Goal: Information Seeking & Learning: Find contact information

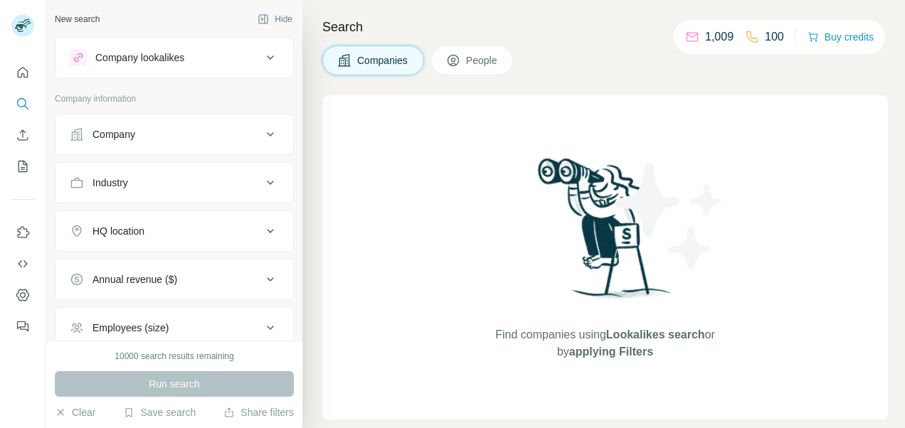
click at [262, 134] on icon at bounding box center [270, 134] width 17 height 17
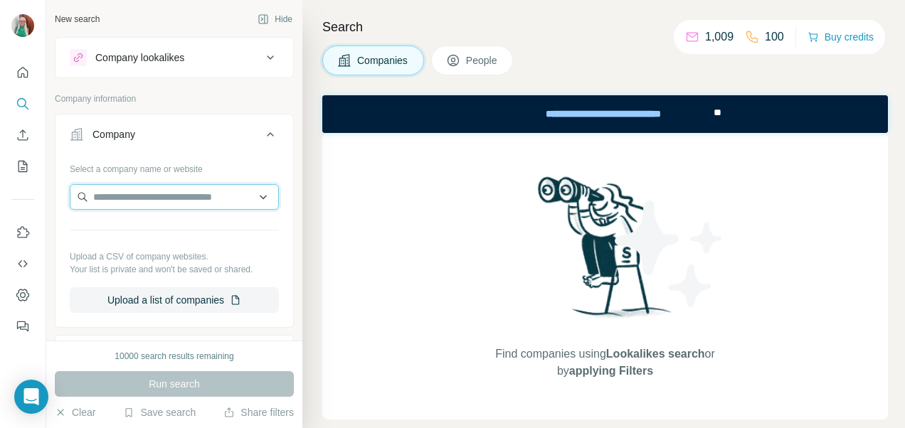
click at [175, 191] on input "text" at bounding box center [174, 197] width 209 height 26
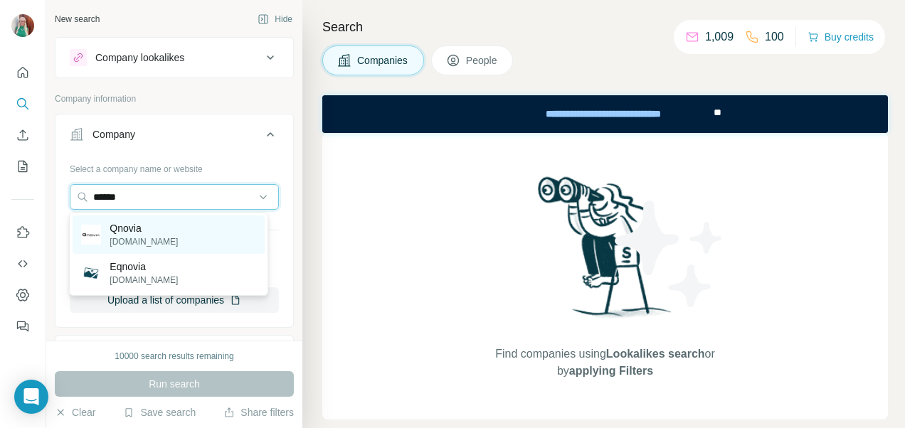
type input "******"
click at [161, 228] on div "Qnovia [DOMAIN_NAME]" at bounding box center [168, 235] width 191 height 38
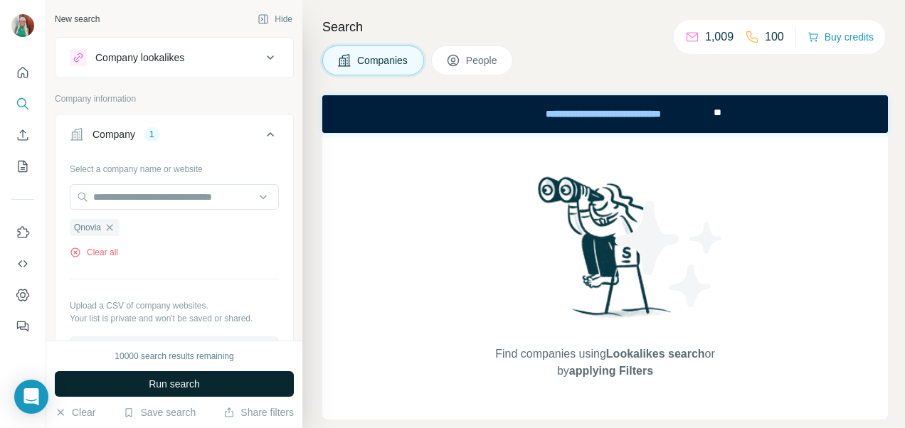
click at [229, 390] on button "Run search" at bounding box center [174, 384] width 239 height 26
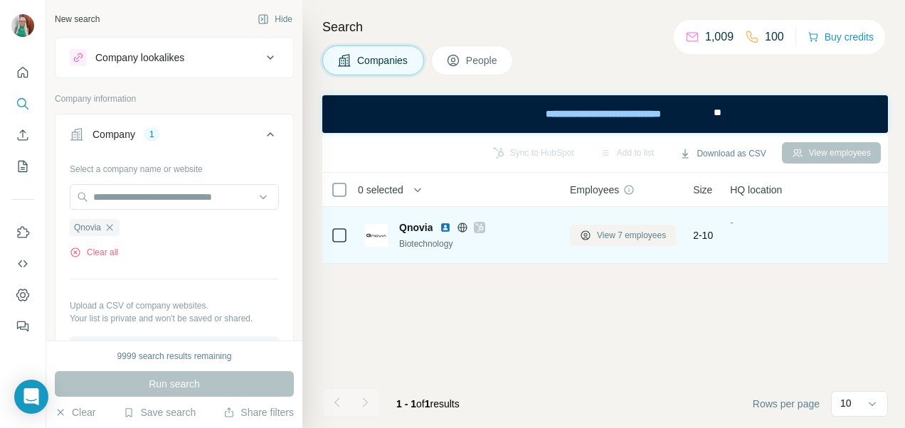
click at [627, 235] on span "View 7 employees" at bounding box center [631, 235] width 69 height 13
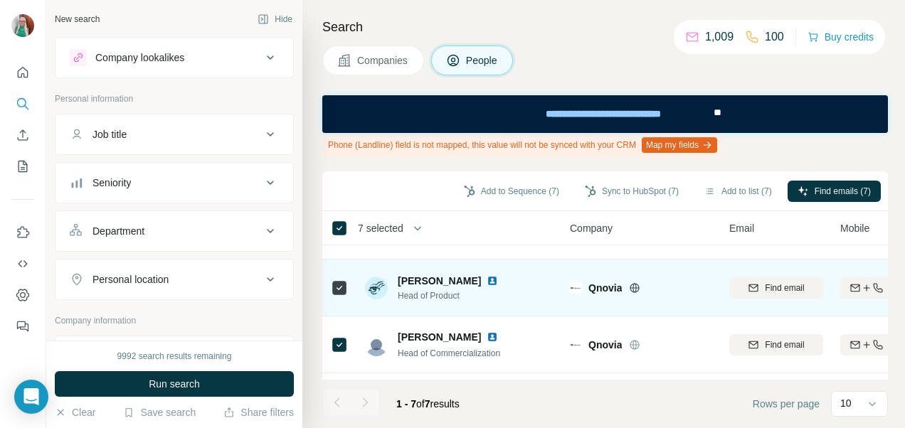
scroll to position [270, 0]
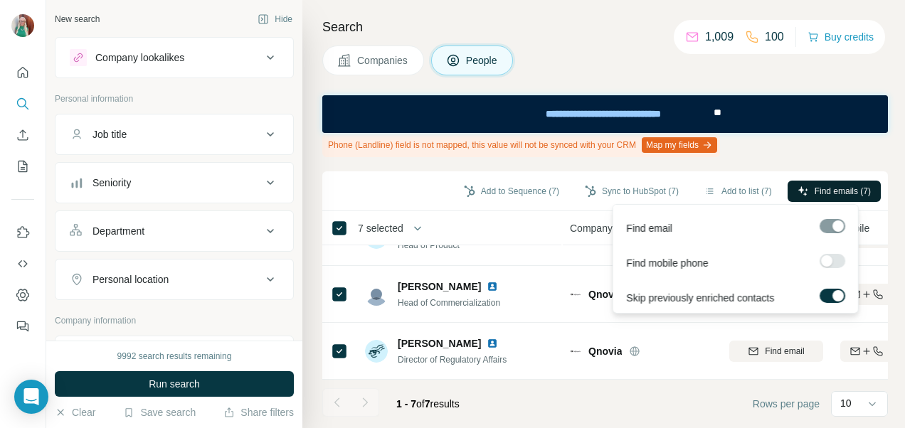
click at [818, 194] on span "Find emails (7)" at bounding box center [843, 191] width 56 height 13
